Goal: Transaction & Acquisition: Purchase product/service

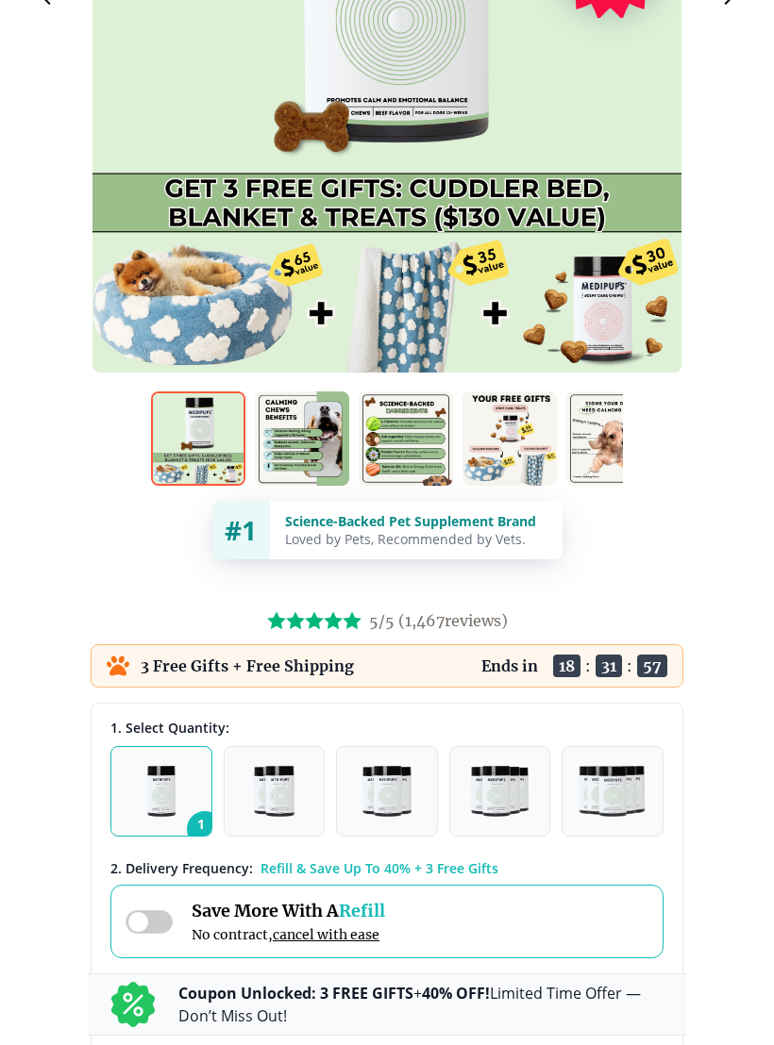
scroll to position [487, 0]
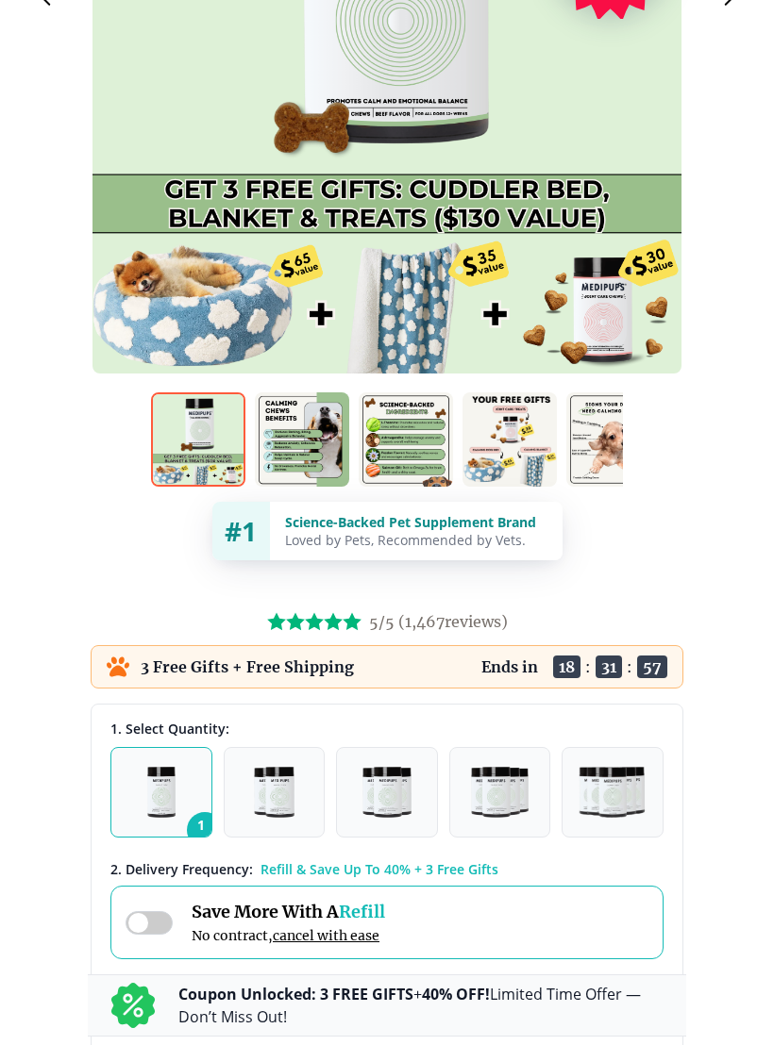
click at [143, 273] on div at bounding box center [386, 79] width 589 height 589
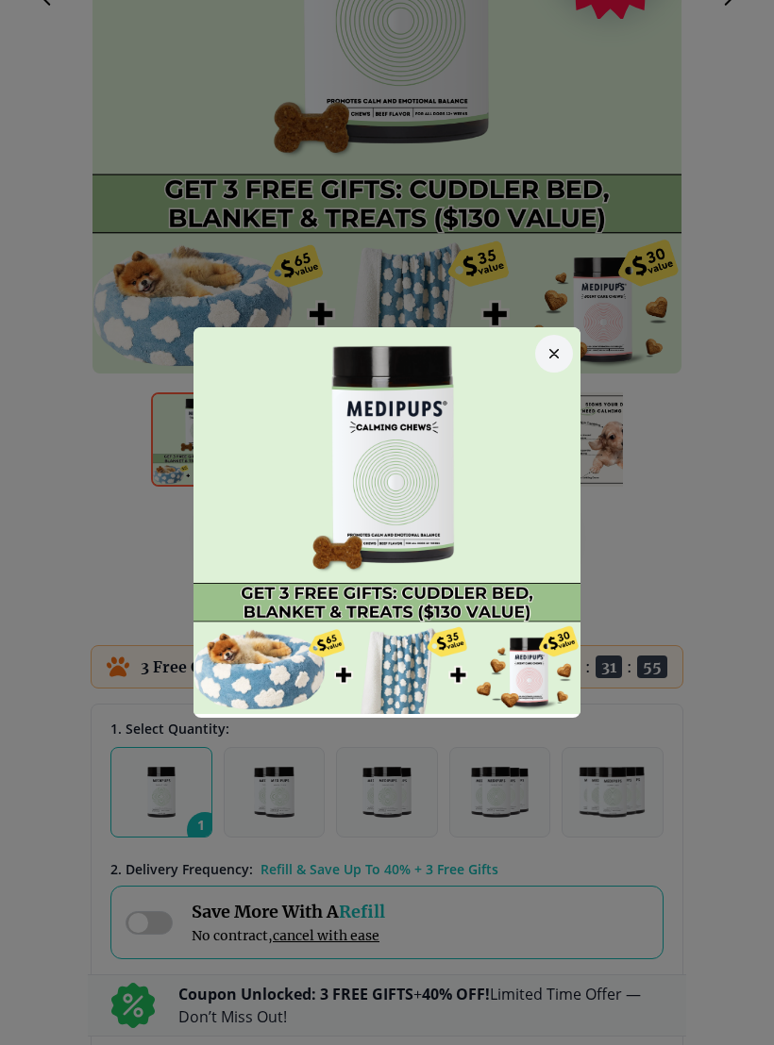
click at [154, 344] on div at bounding box center [387, 522] width 774 height 1045
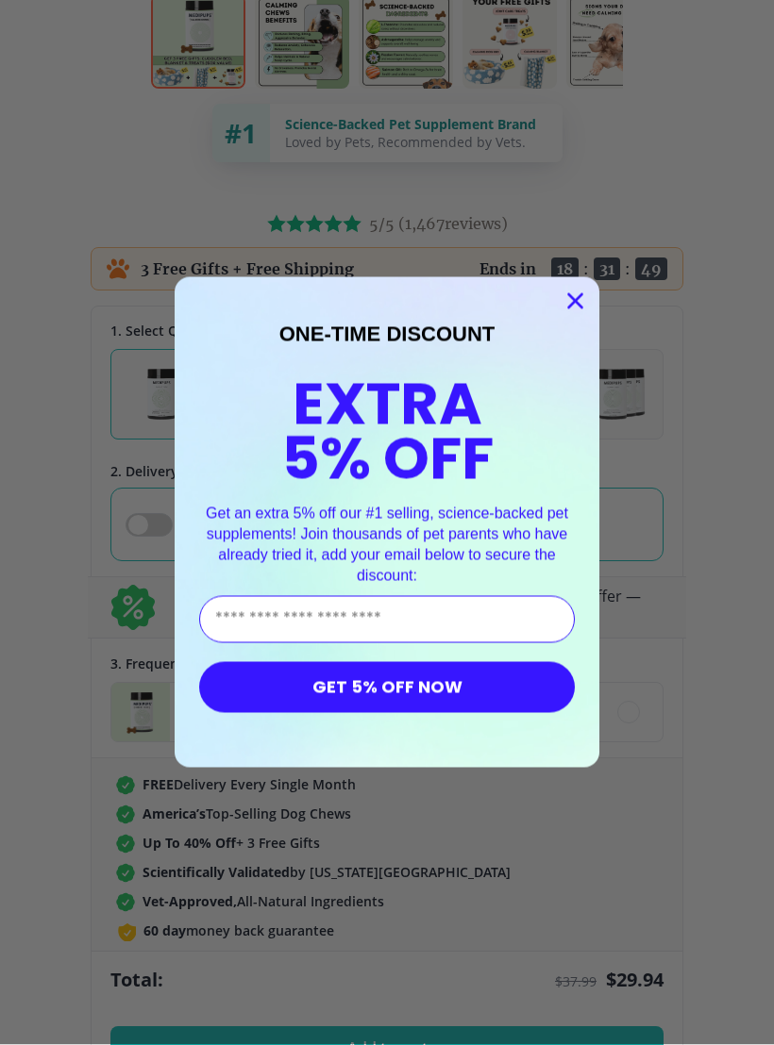
scroll to position [885, 0]
click at [568, 316] on circle "Close dialog" at bounding box center [574, 301] width 31 height 31
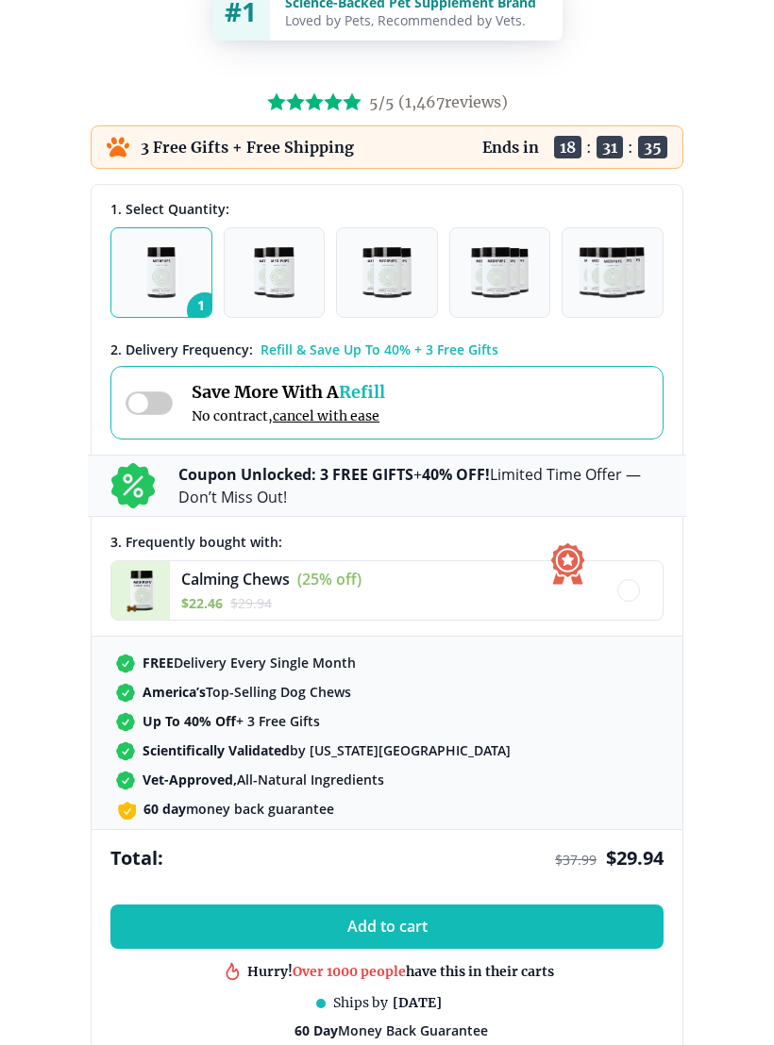
scroll to position [1003, 0]
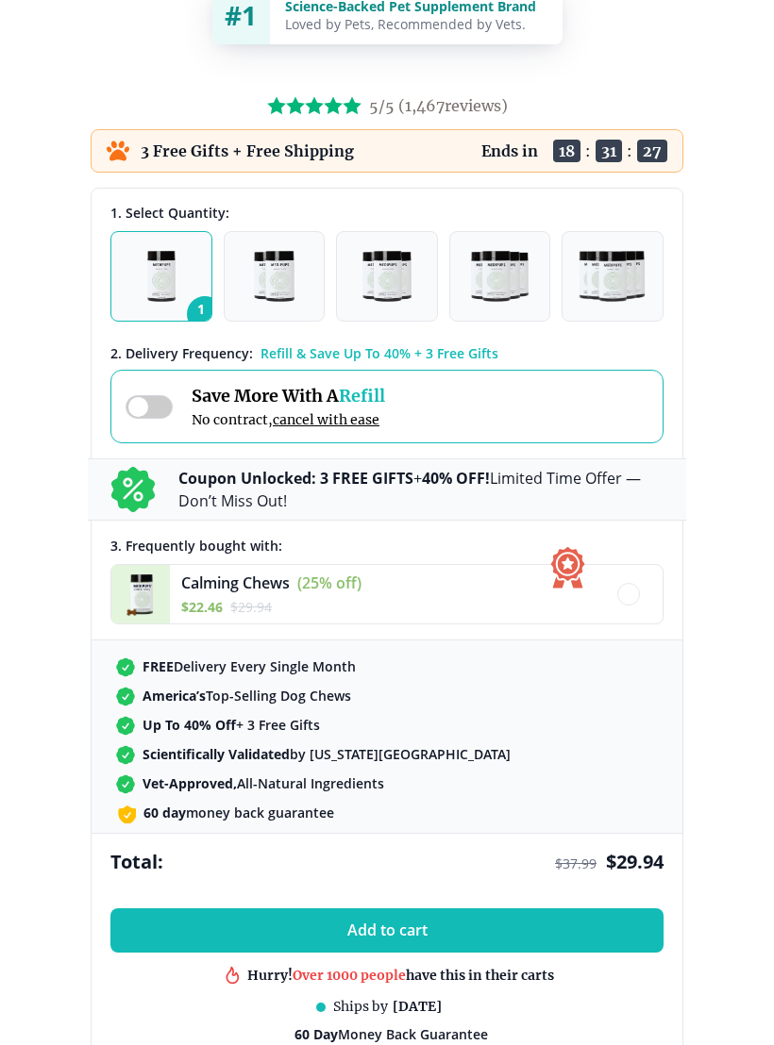
click at [222, 606] on span "$ 22.46" at bounding box center [202, 607] width 42 height 18
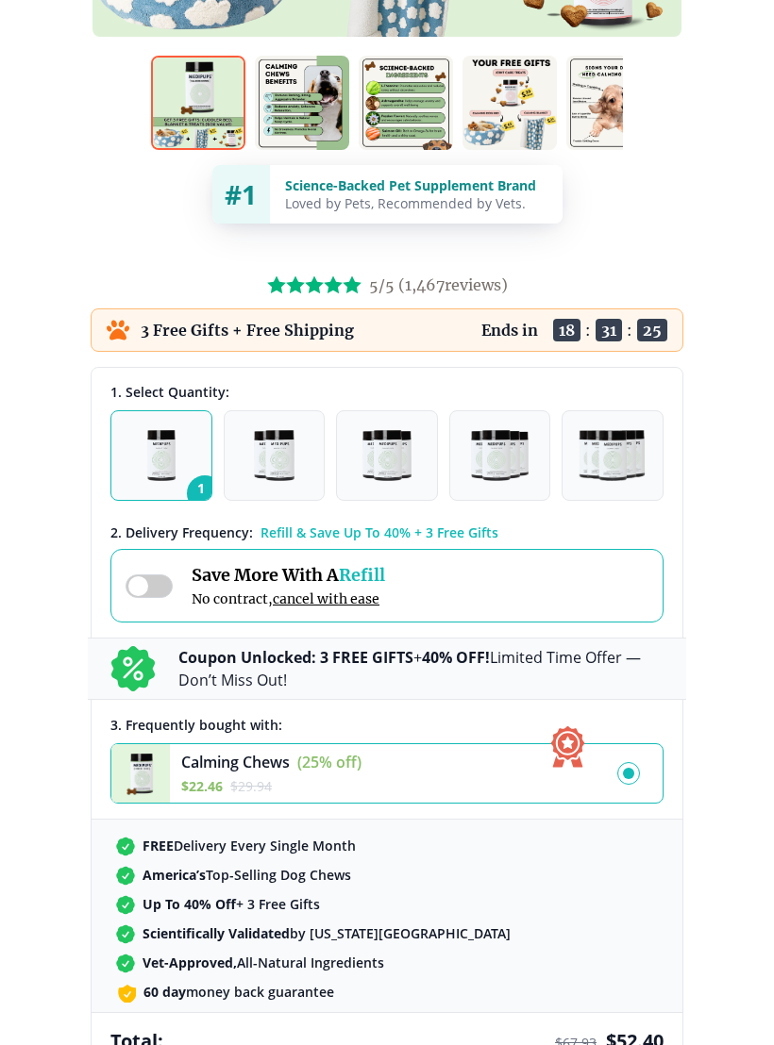
scroll to position [821, 0]
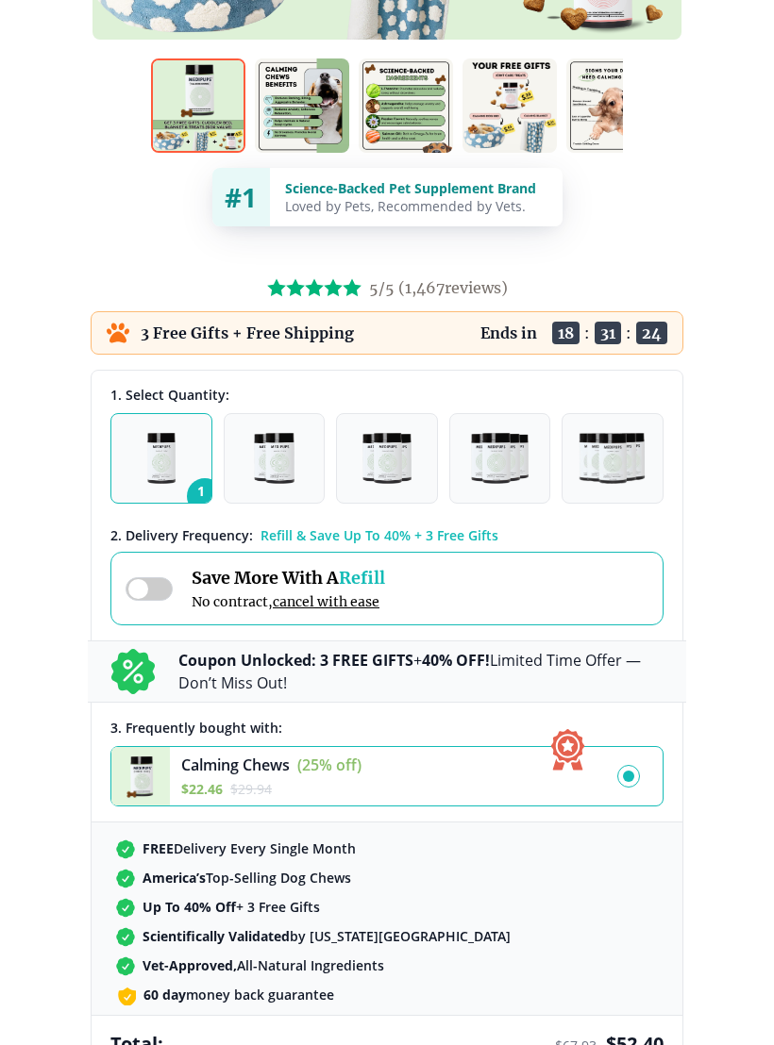
click at [163, 461] on img "button" at bounding box center [161, 458] width 29 height 51
click at [267, 469] on img "button" at bounding box center [274, 458] width 40 height 51
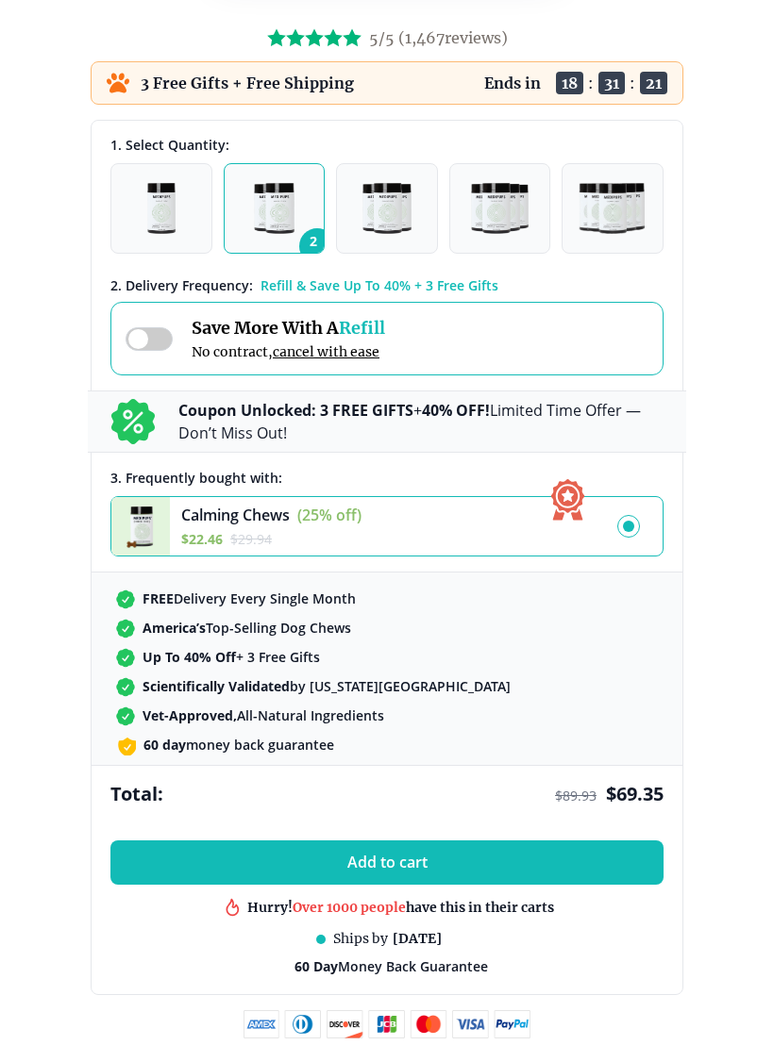
scroll to position [961, 0]
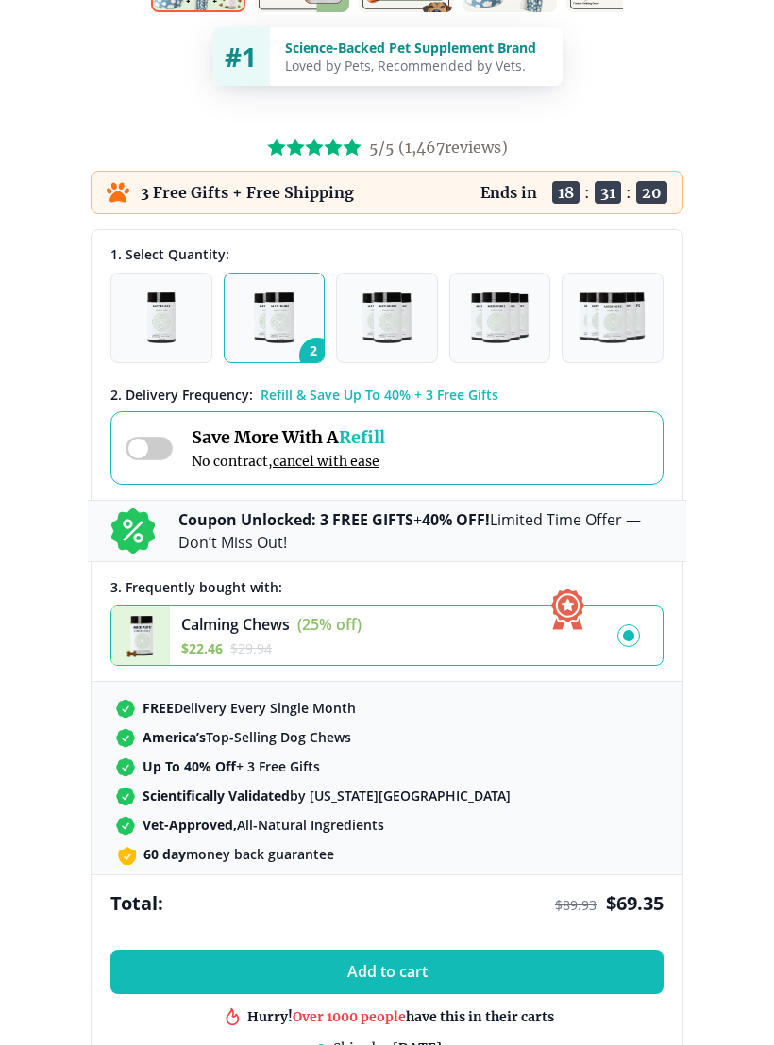
click at [159, 339] on img "button" at bounding box center [161, 317] width 29 height 51
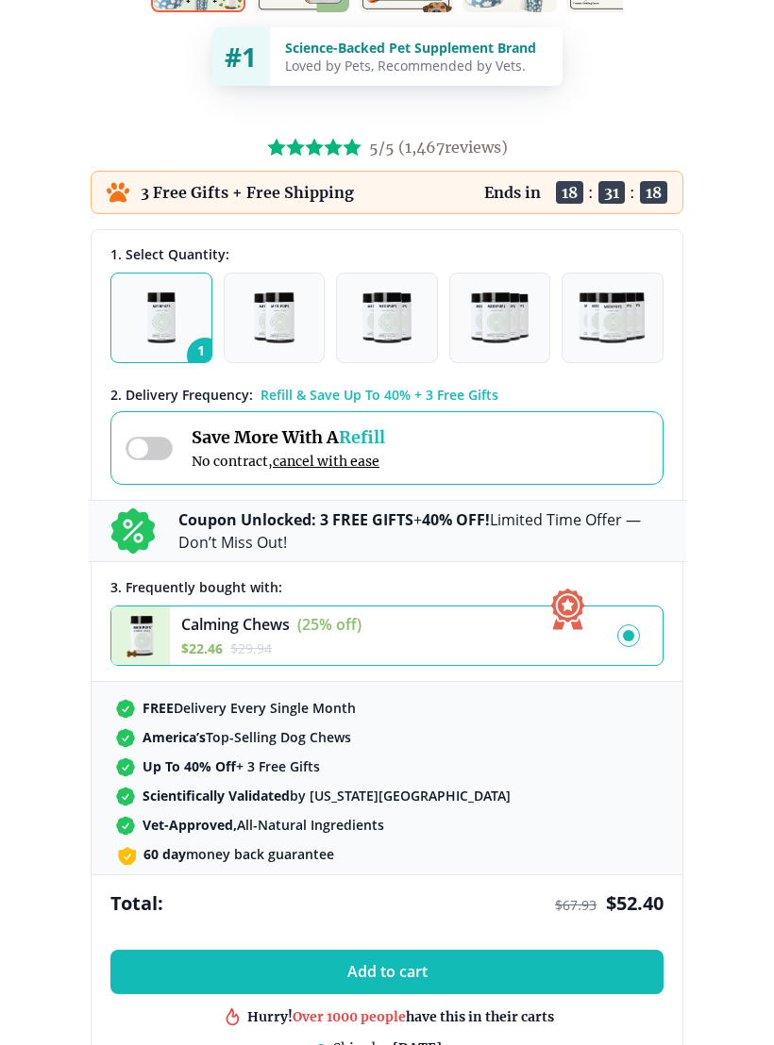
click at [150, 631] on img at bounding box center [140, 636] width 58 height 58
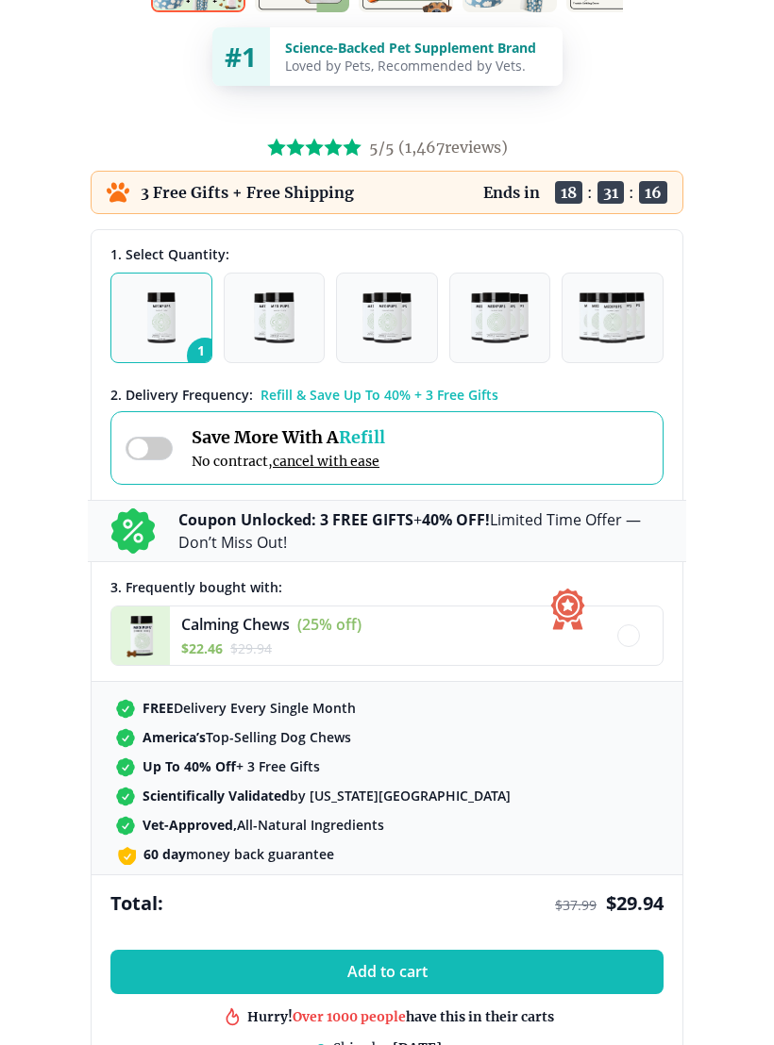
click at [141, 641] on img at bounding box center [140, 636] width 58 height 58
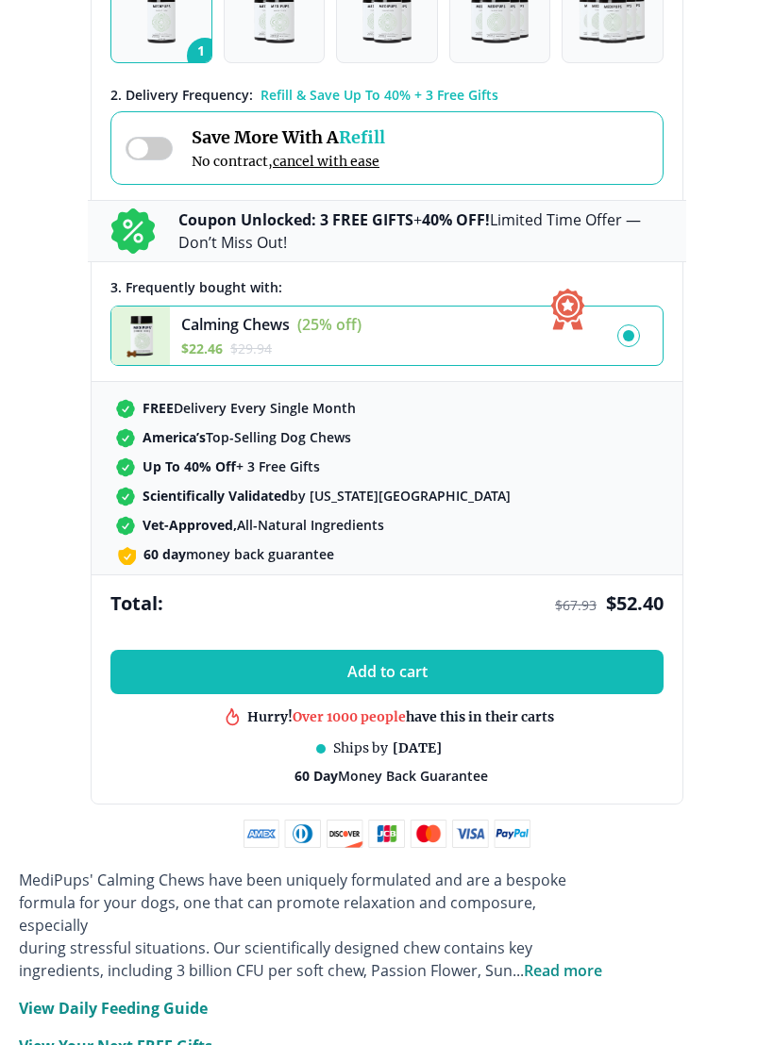
scroll to position [1261, 0]
click at [170, 669] on button "Add to cart" at bounding box center [386, 672] width 553 height 44
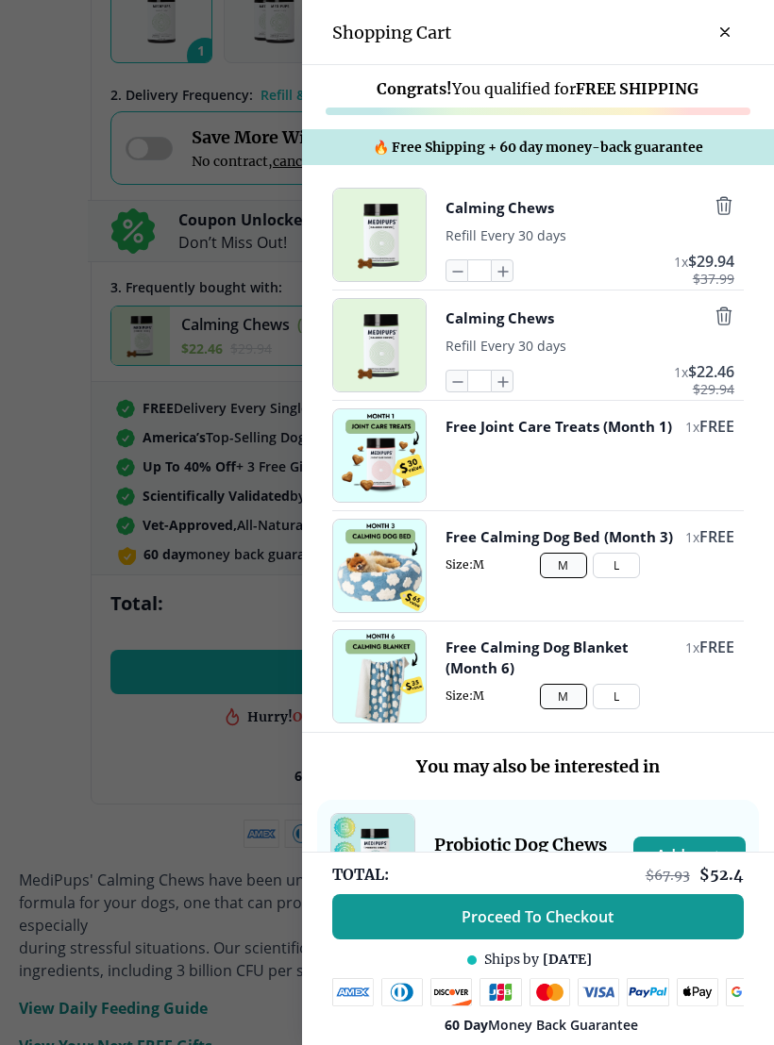
click at [731, 209] on icon "button" at bounding box center [723, 205] width 21 height 21
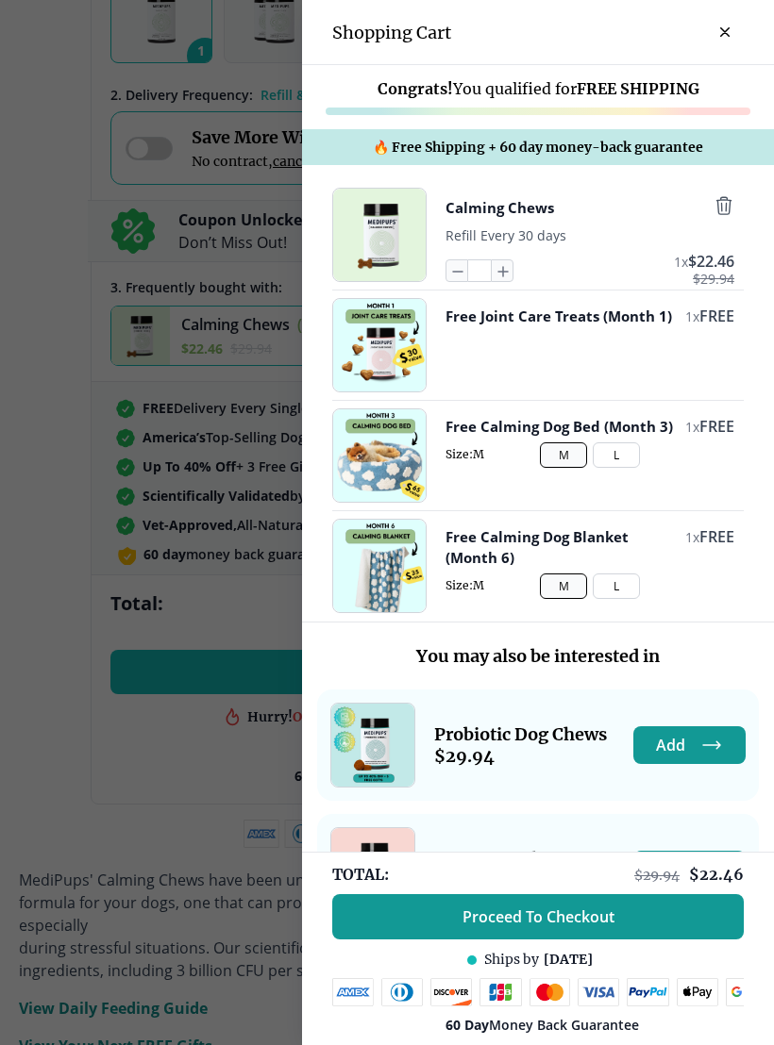
click at [503, 270] on icon "button" at bounding box center [501, 270] width 21 height 21
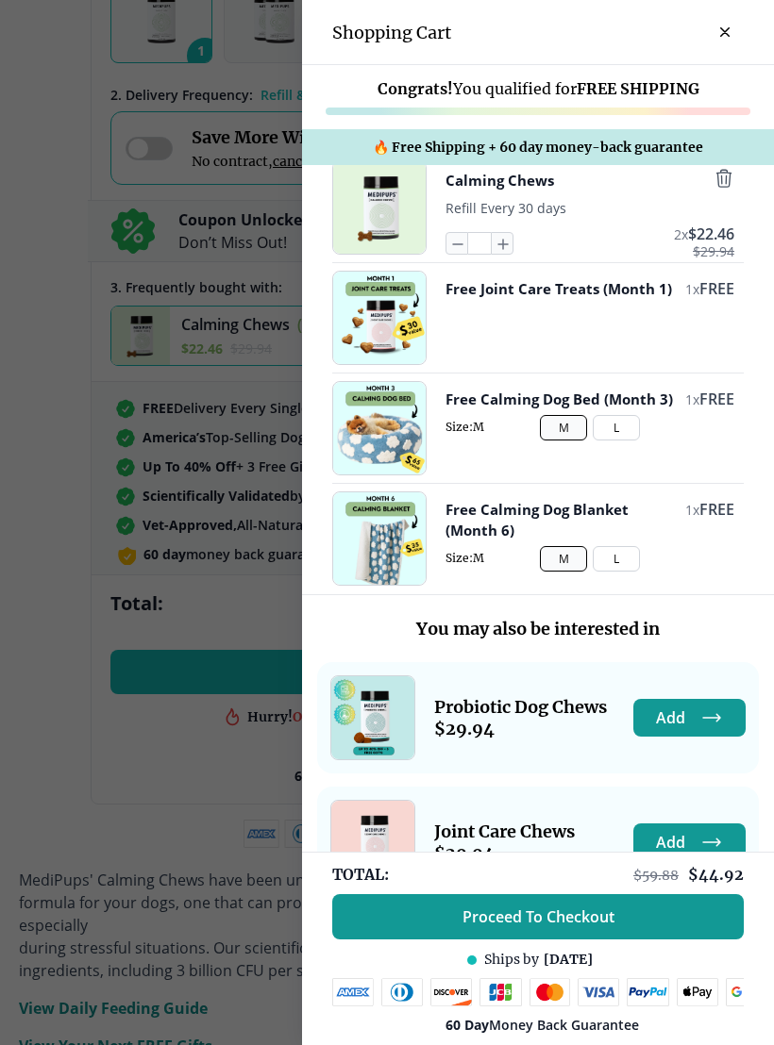
scroll to position [22, 0]
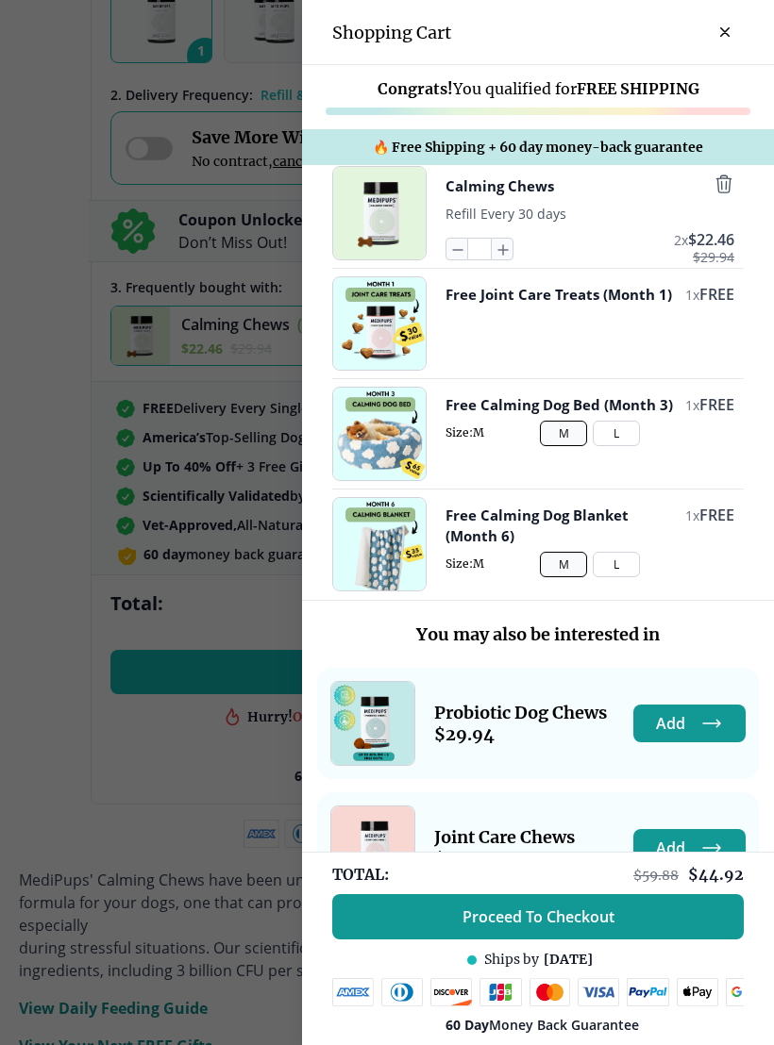
click at [611, 446] on button "L" at bounding box center [615, 433] width 47 height 25
click at [615, 577] on button "L" at bounding box center [615, 564] width 47 height 25
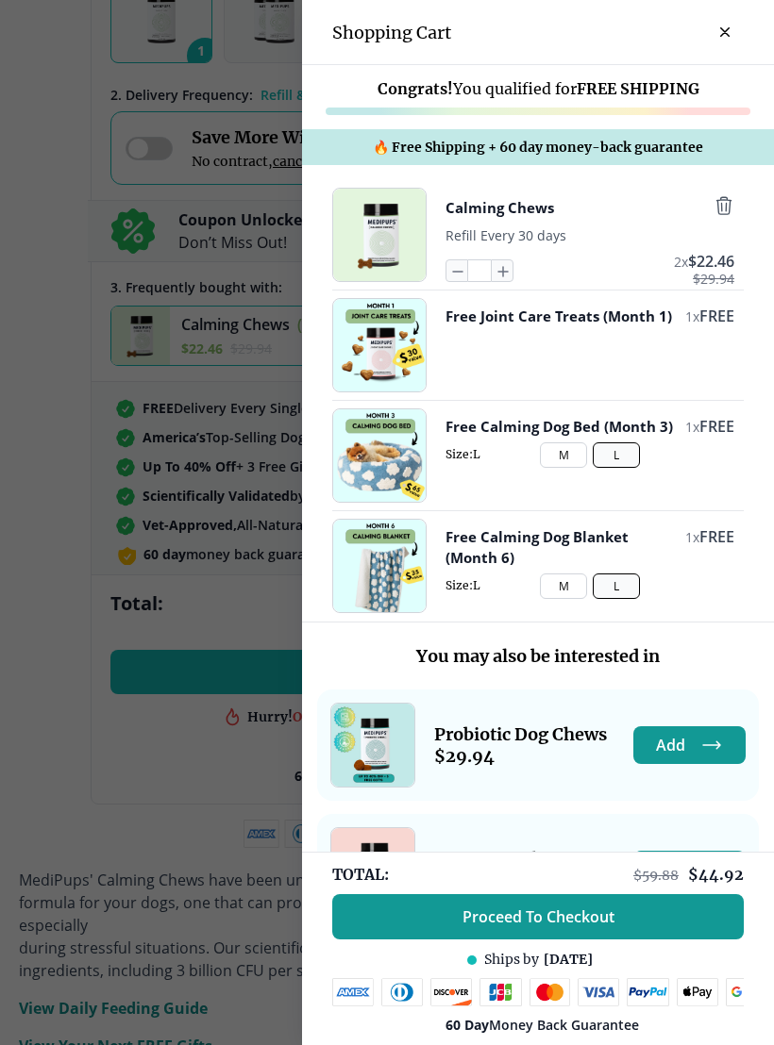
scroll to position [0, 0]
click at [564, 599] on button "M" at bounding box center [563, 586] width 47 height 25
click at [559, 468] on button "M" at bounding box center [563, 454] width 47 height 25
click at [615, 588] on button "L" at bounding box center [615, 586] width 47 height 25
click at [608, 468] on button "L" at bounding box center [615, 454] width 47 height 25
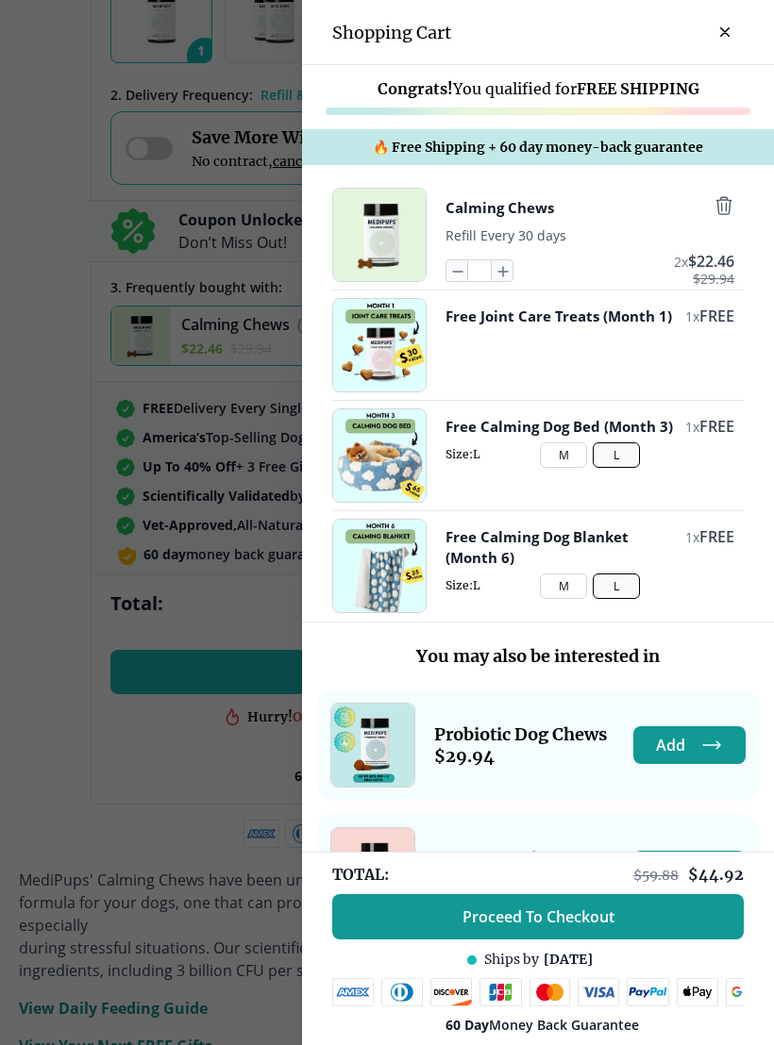
click at [470, 279] on input "*" at bounding box center [479, 270] width 23 height 23
click at [448, 279] on icon "button" at bounding box center [456, 270] width 21 height 21
type input "*"
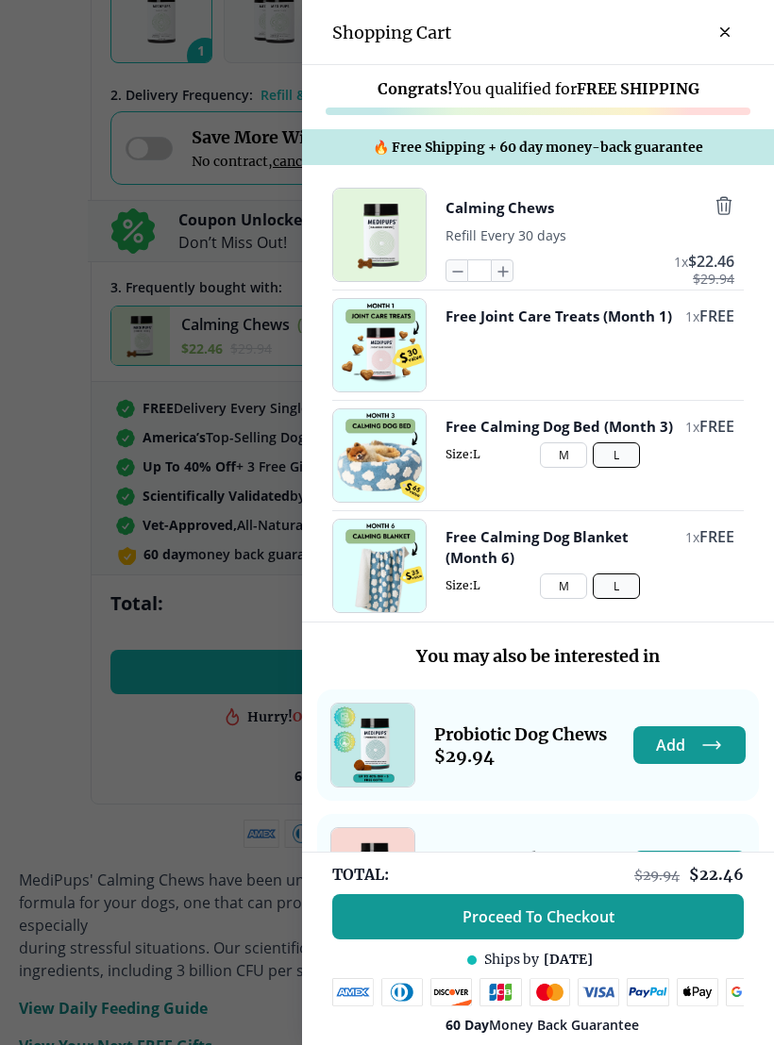
click at [469, 911] on span "Proceed To Checkout" at bounding box center [538, 917] width 152 height 19
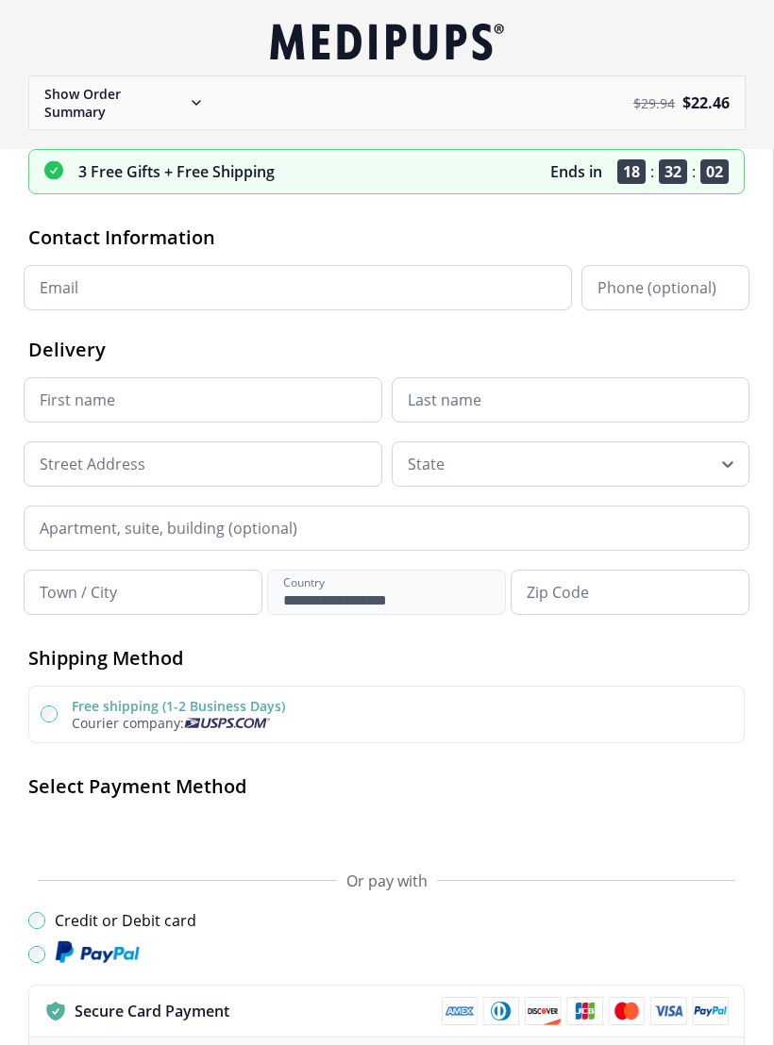
click at [50, 297] on input "Email" at bounding box center [298, 287] width 548 height 45
